Goal: Task Accomplishment & Management: Complete application form

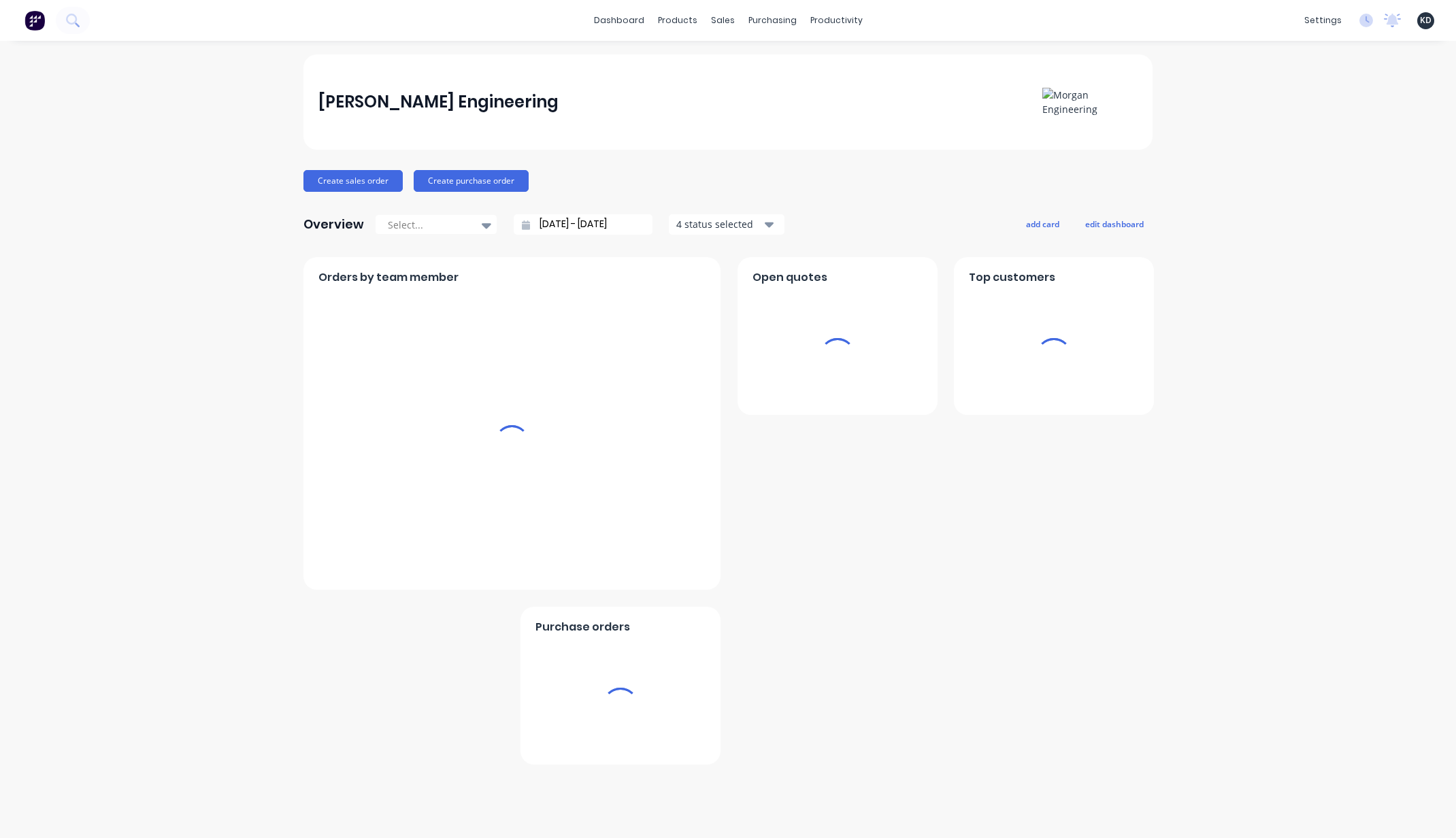
click at [236, 281] on div "[PERSON_NAME] Engineering Create sales order Create purchase order Overview Sel…" at bounding box center [728, 439] width 1456 height 770
click at [1299, 92] on link "Team" at bounding box center [1259, 92] width 180 height 27
click at [771, 102] on link "Customers" at bounding box center [794, 92] width 180 height 27
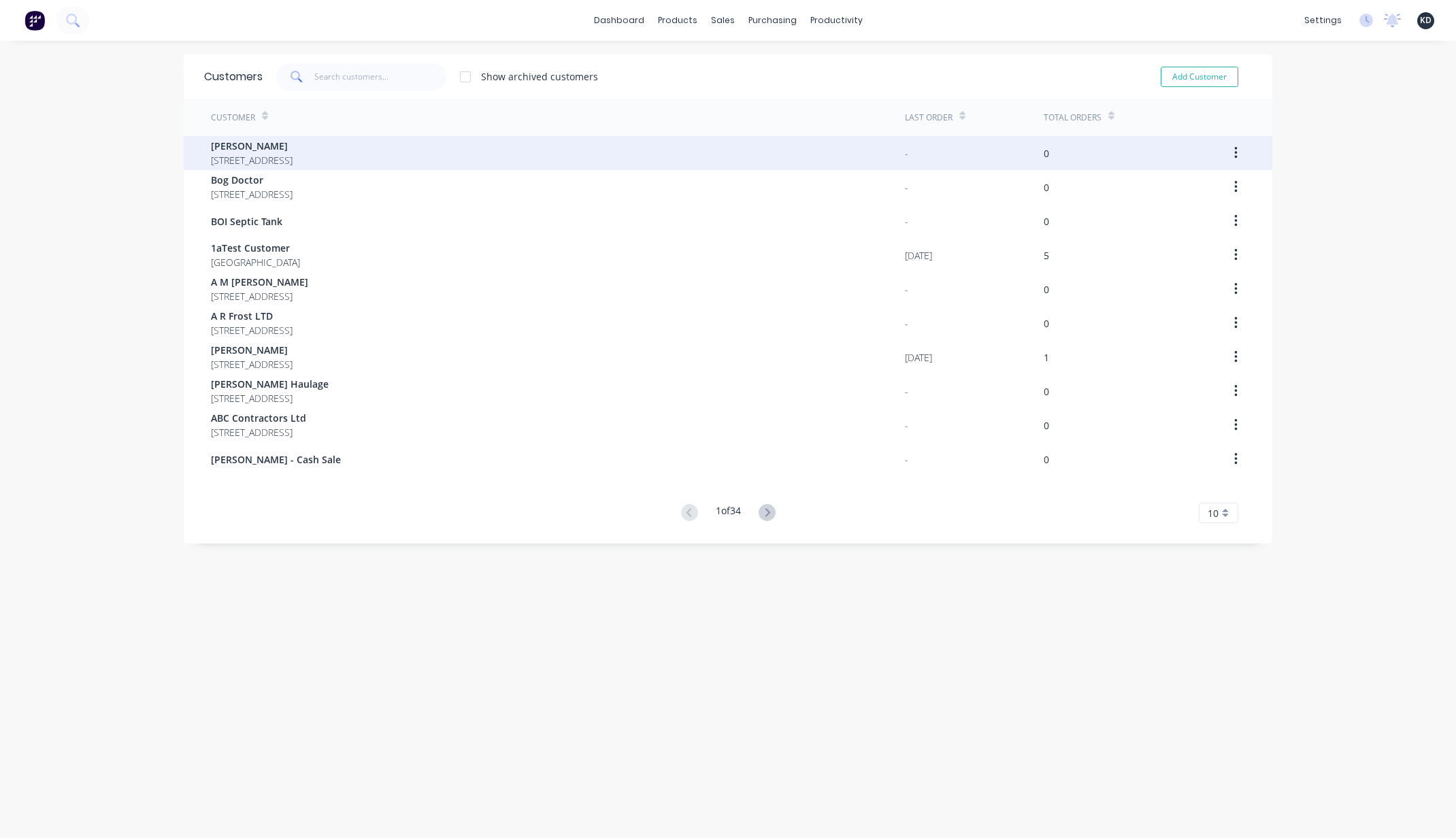
click at [293, 163] on span "168 Kauri Mountain Road, RD1, Onerahi WHANGAREI" at bounding box center [252, 160] width 82 height 14
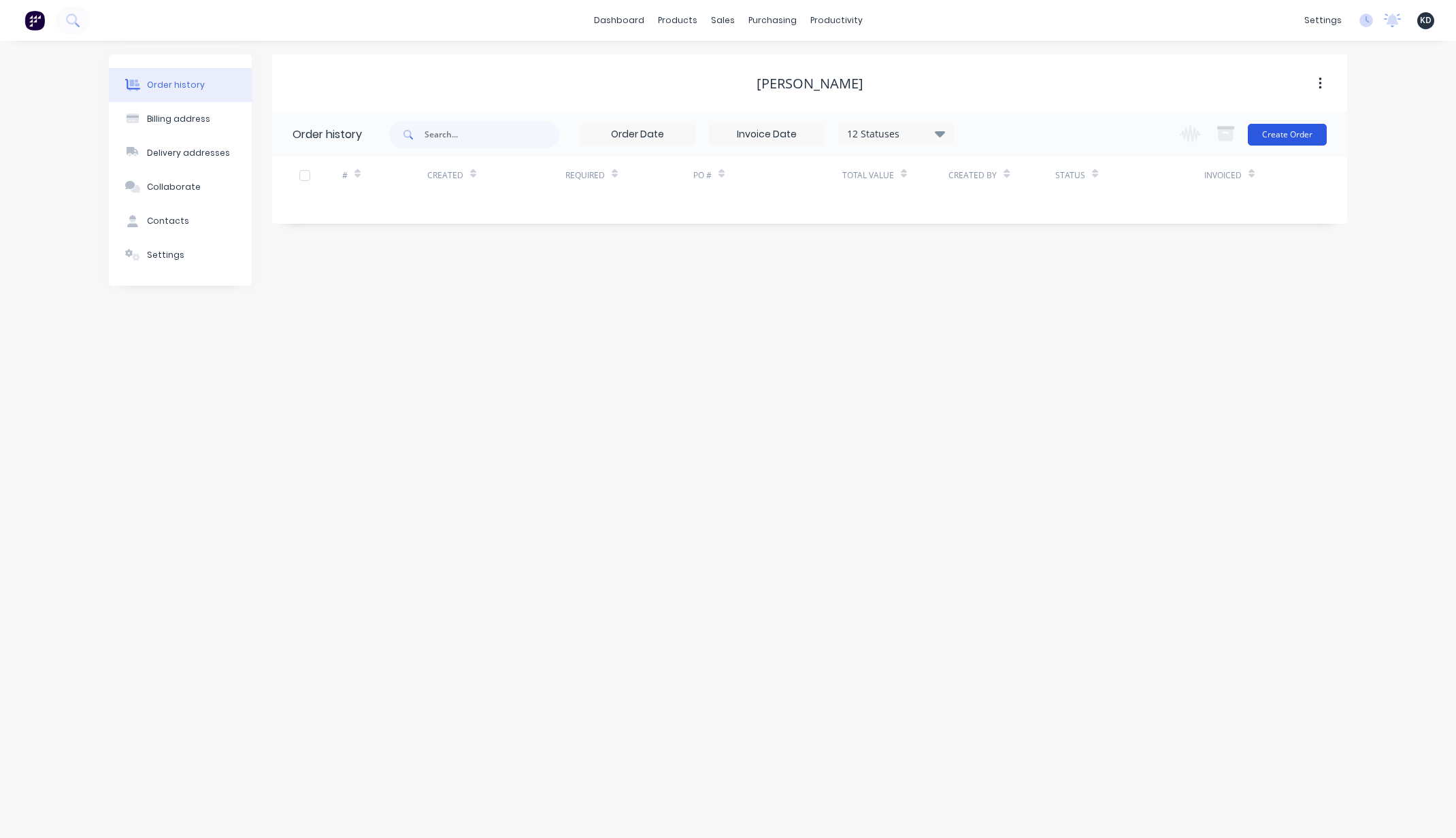
click at [1289, 139] on button "Create Order" at bounding box center [1288, 135] width 79 height 22
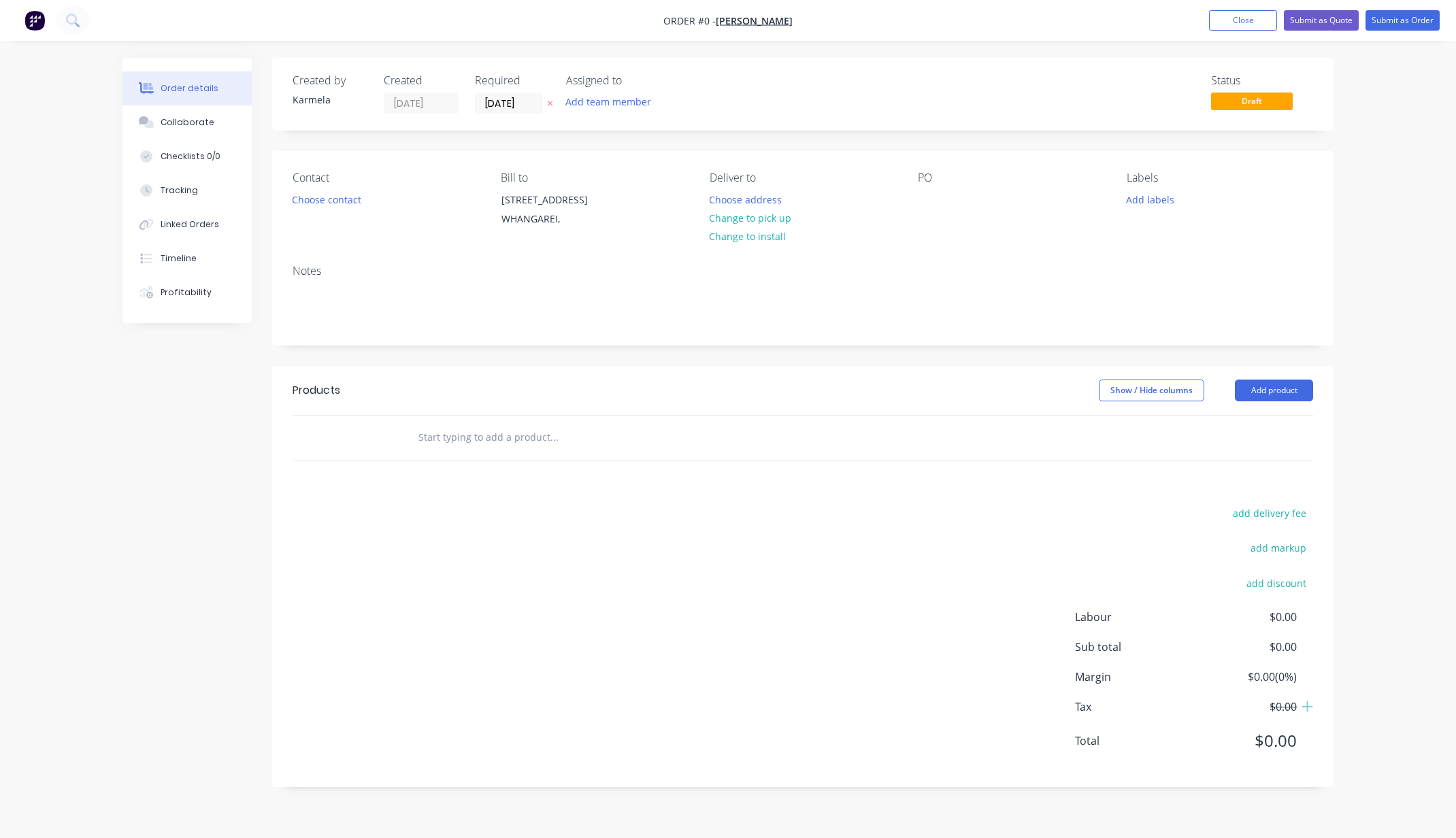
click at [535, 451] on input "text" at bounding box center [553, 436] width 272 height 27
type input "christine"
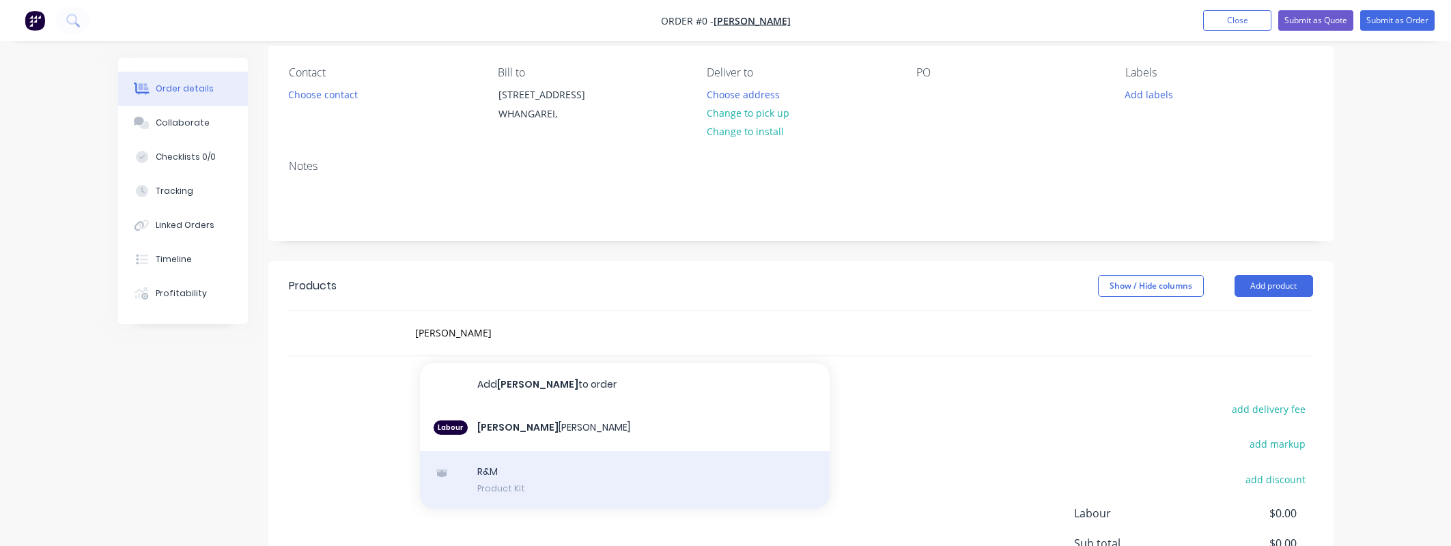
scroll to position [246, 0]
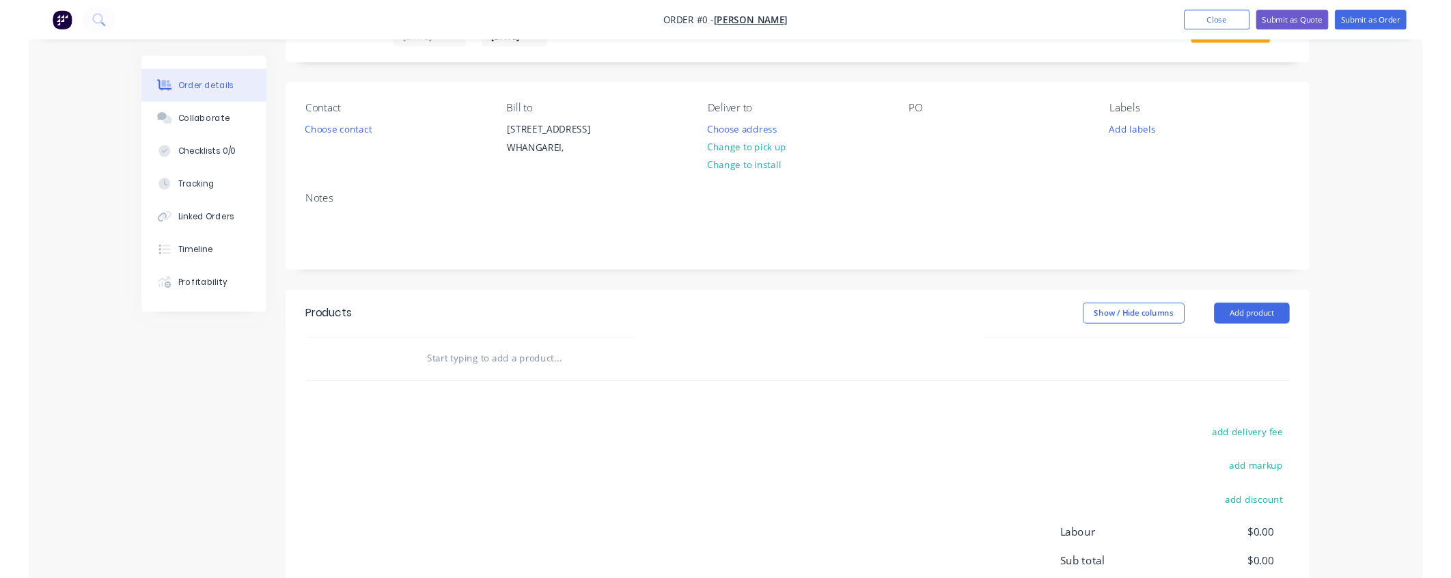
scroll to position [164, 0]
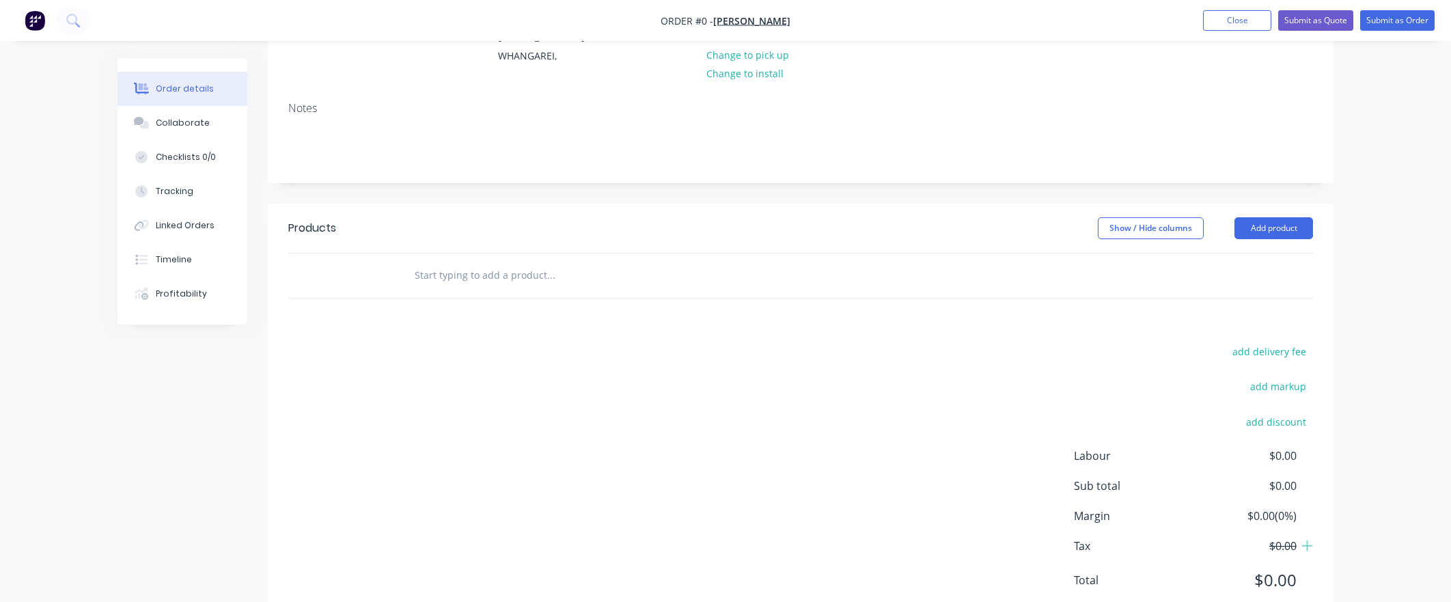
click at [471, 289] on input "text" at bounding box center [550, 275] width 273 height 27
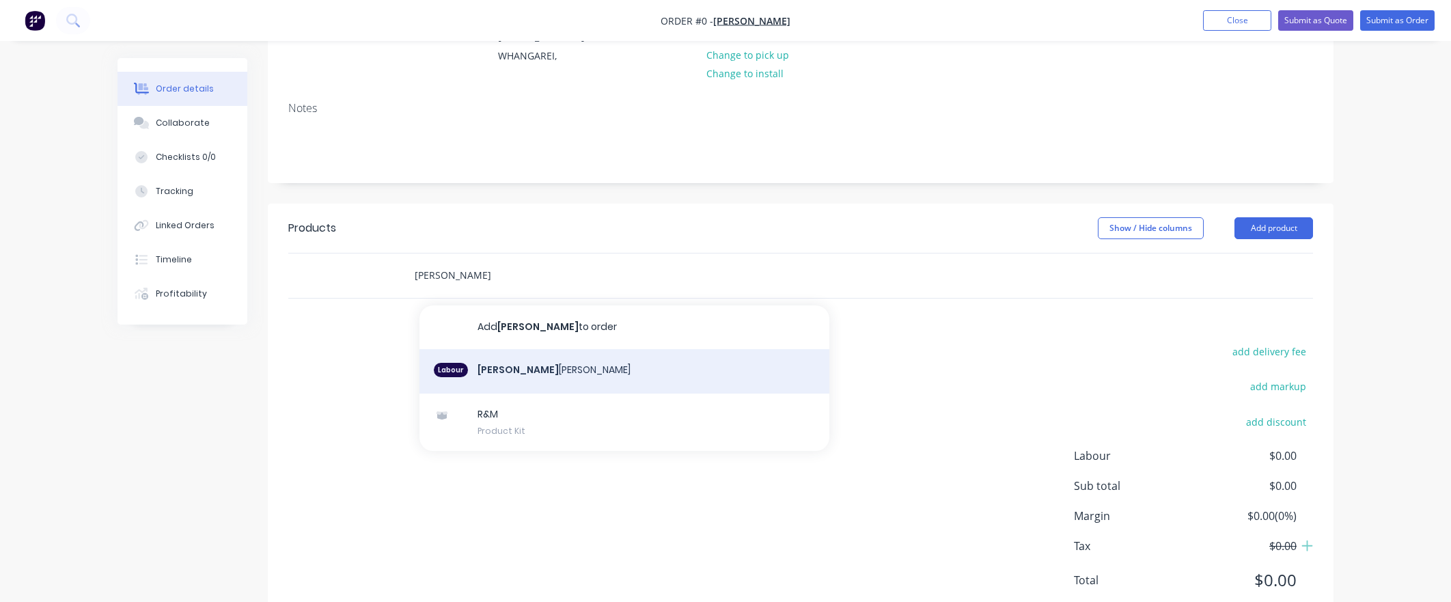
type input "christine"
click at [530, 375] on div "Labour Christine Sanford" at bounding box center [624, 371] width 410 height 45
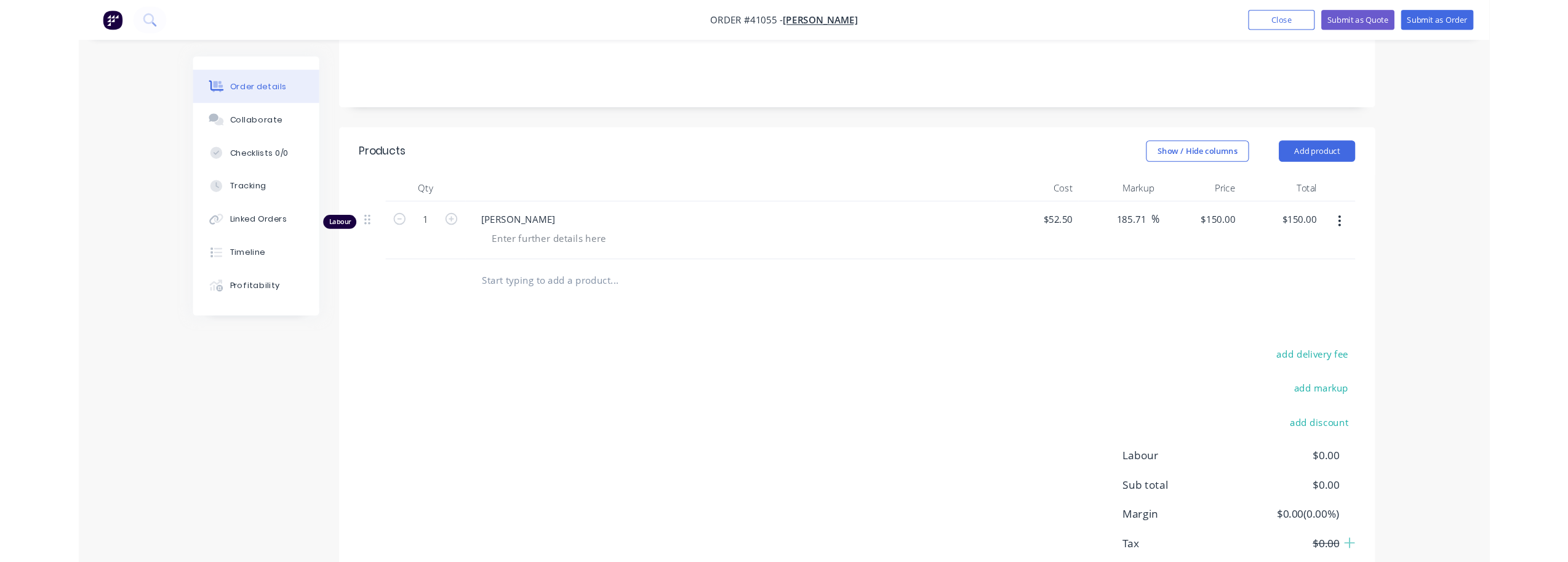
scroll to position [222, 0]
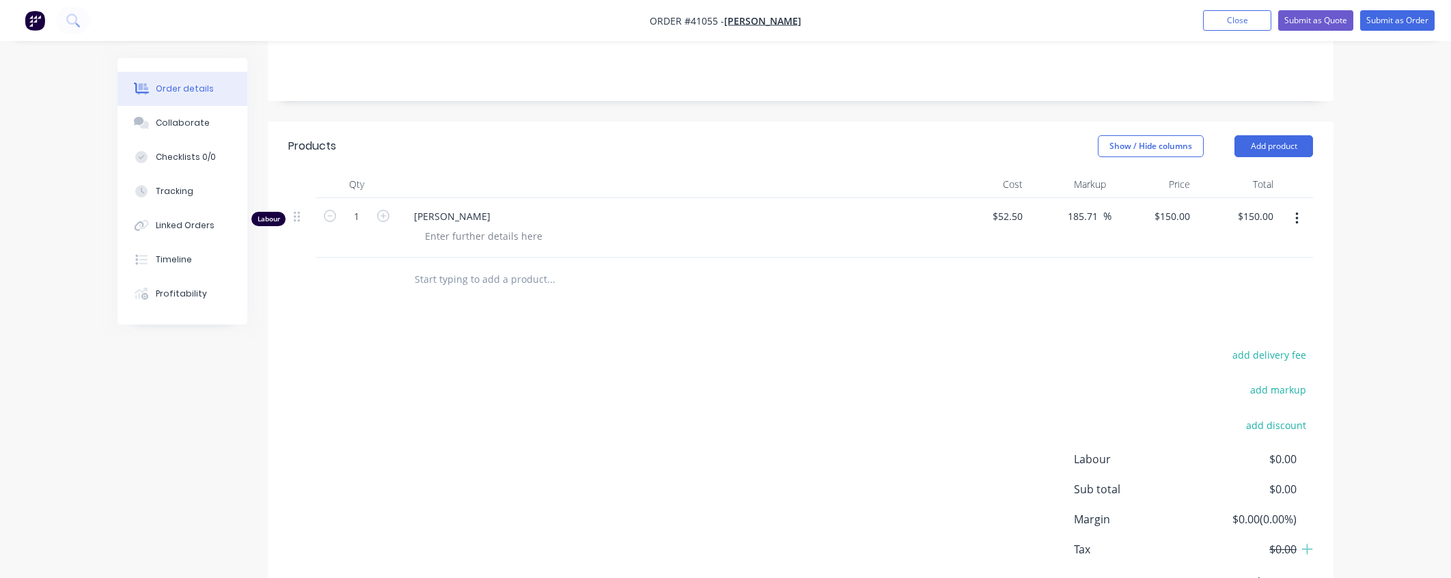
click at [478, 293] on input "text" at bounding box center [550, 279] width 273 height 27
type input "[PERSON_NAME]"
click at [490, 415] on div "Add [PERSON_NAME] to order Labour [PERSON_NAME]" at bounding box center [624, 367] width 410 height 116
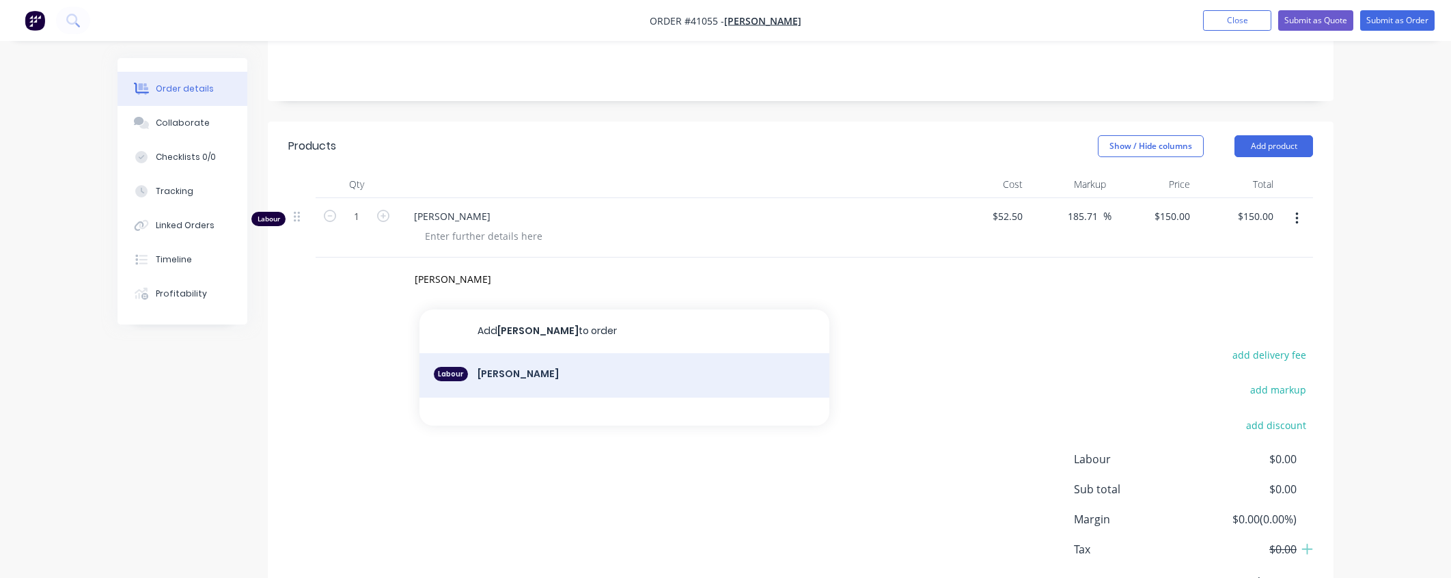
click at [493, 389] on div "Labour [PERSON_NAME]" at bounding box center [624, 375] width 410 height 45
